Goal: Communication & Community: Answer question/provide support

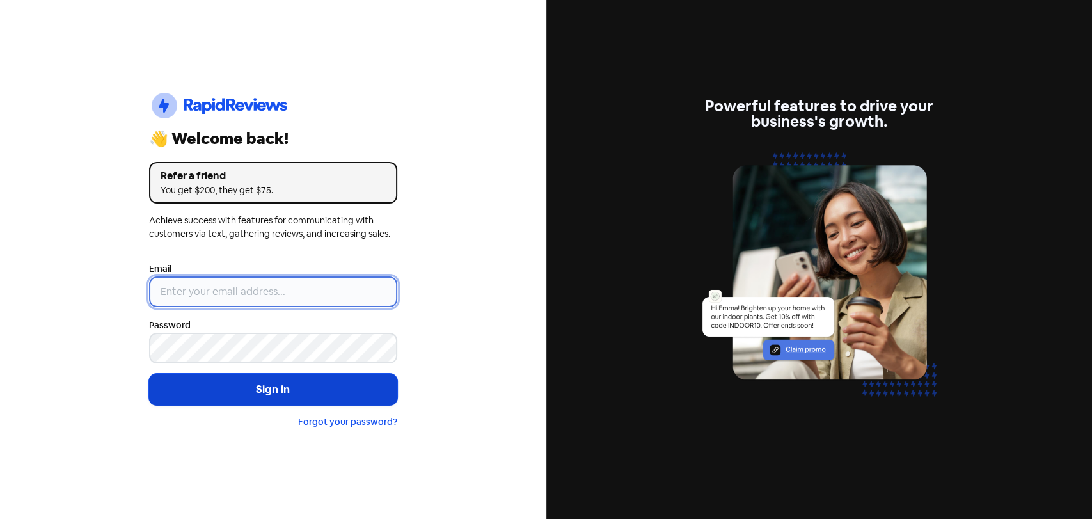
type input "[EMAIL_ADDRESS][PERSON_NAME][DOMAIN_NAME]"
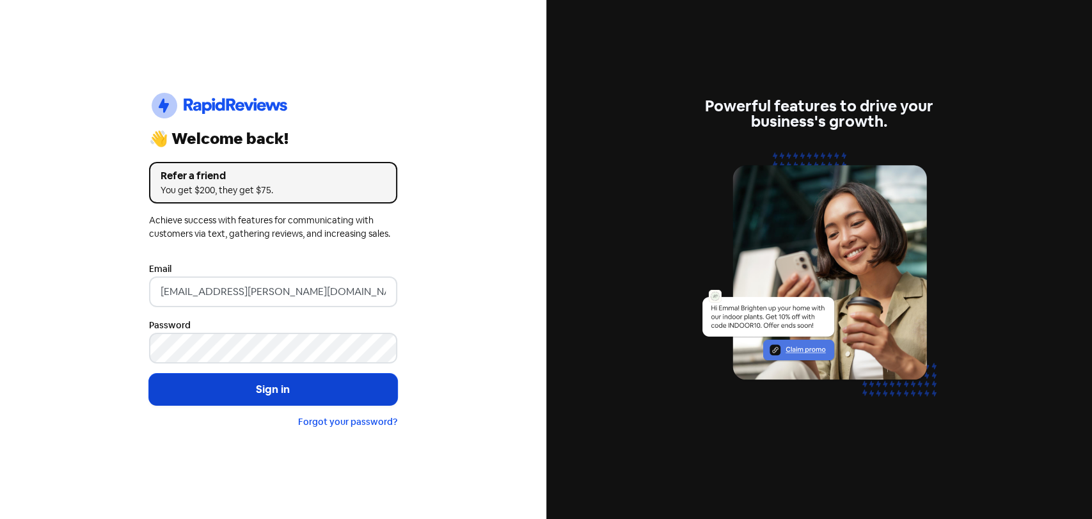
click at [244, 381] on button "Sign in" at bounding box center [273, 390] width 248 height 32
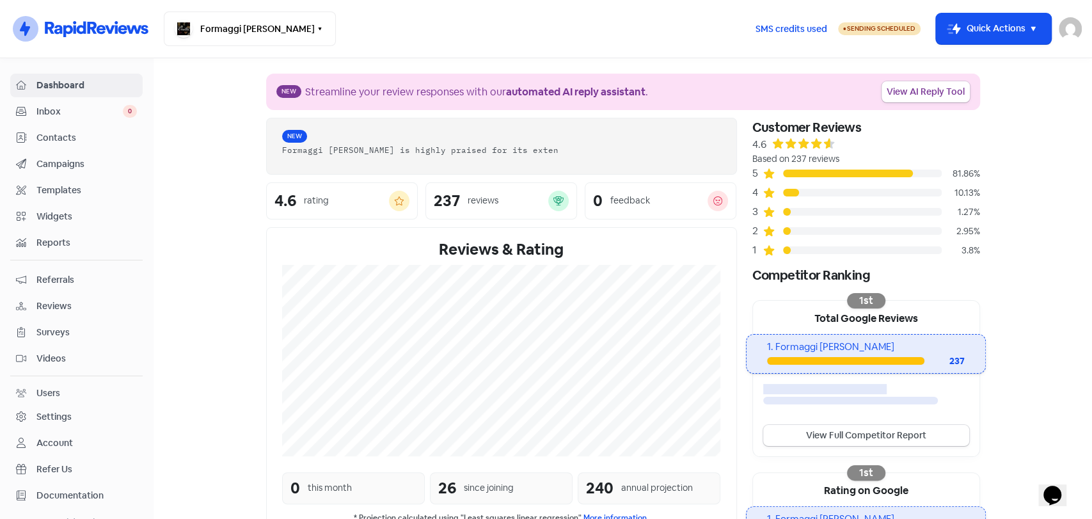
click at [42, 108] on span "Inbox" at bounding box center [79, 111] width 86 height 13
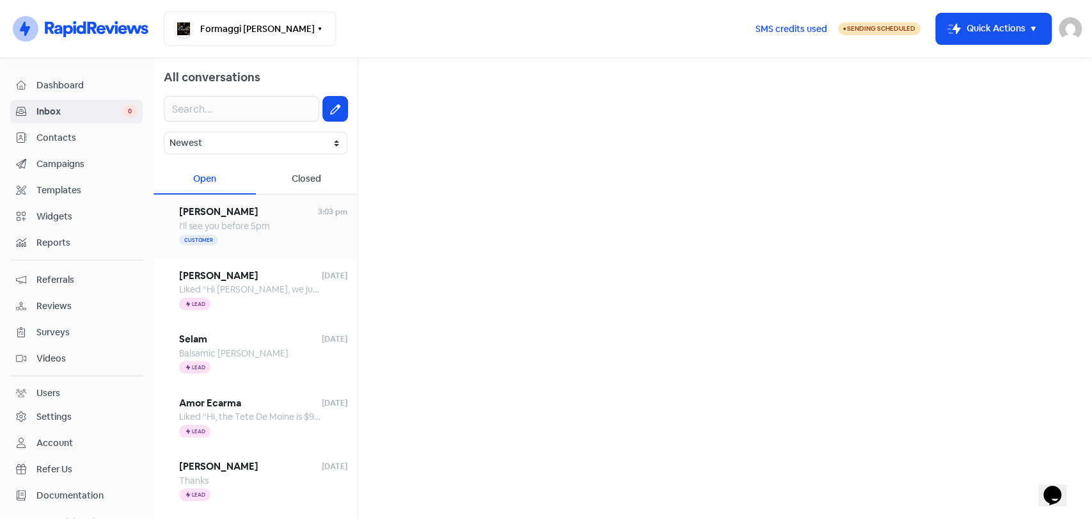
click at [280, 242] on div "Customer" at bounding box center [263, 240] width 168 height 15
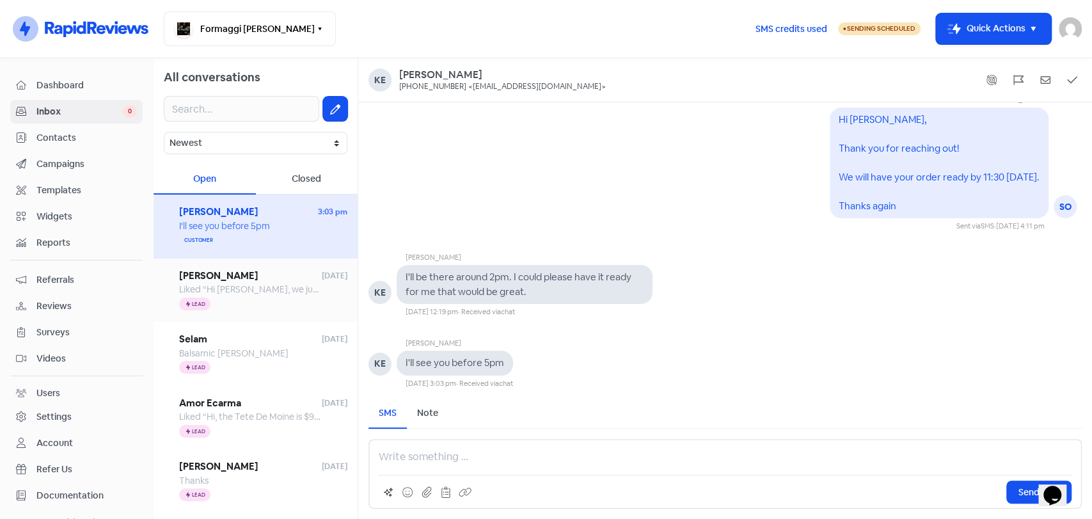
click at [267, 269] on span "[PERSON_NAME]" at bounding box center [250, 276] width 143 height 15
